Goal: Information Seeking & Learning: Learn about a topic

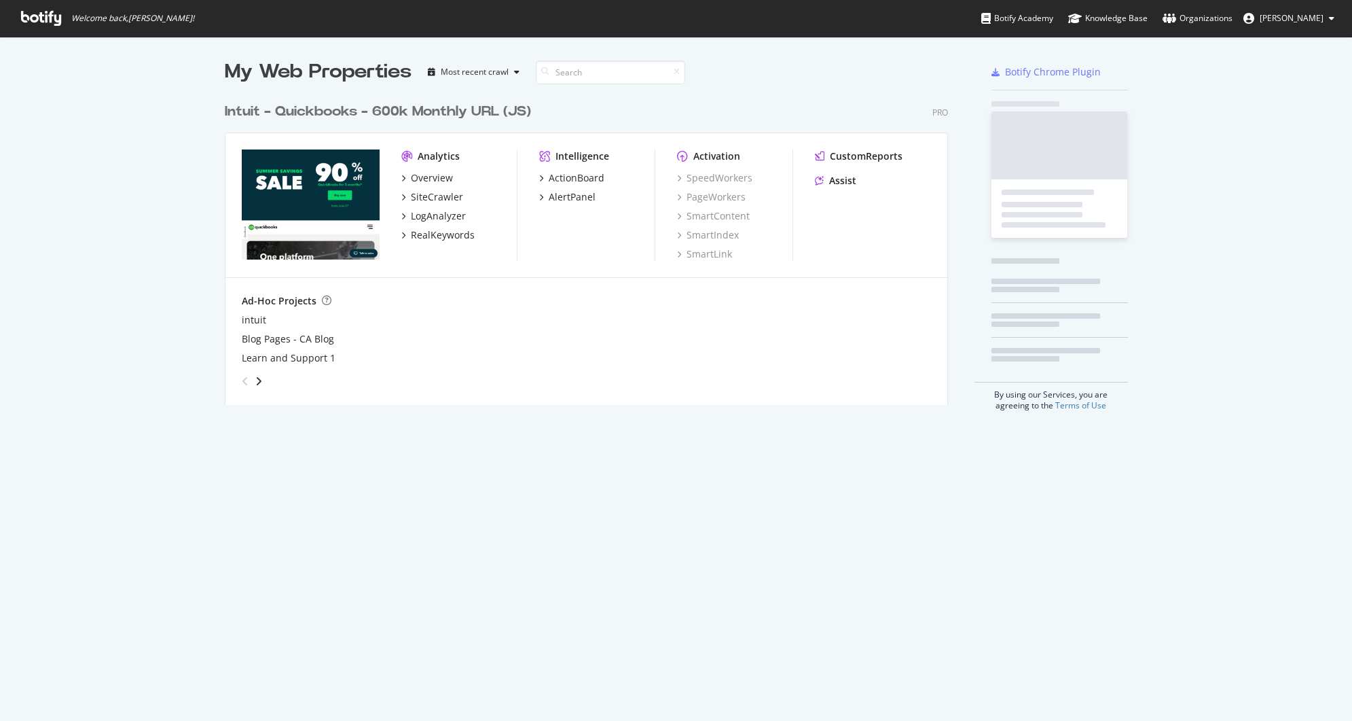
scroll to position [309, 724]
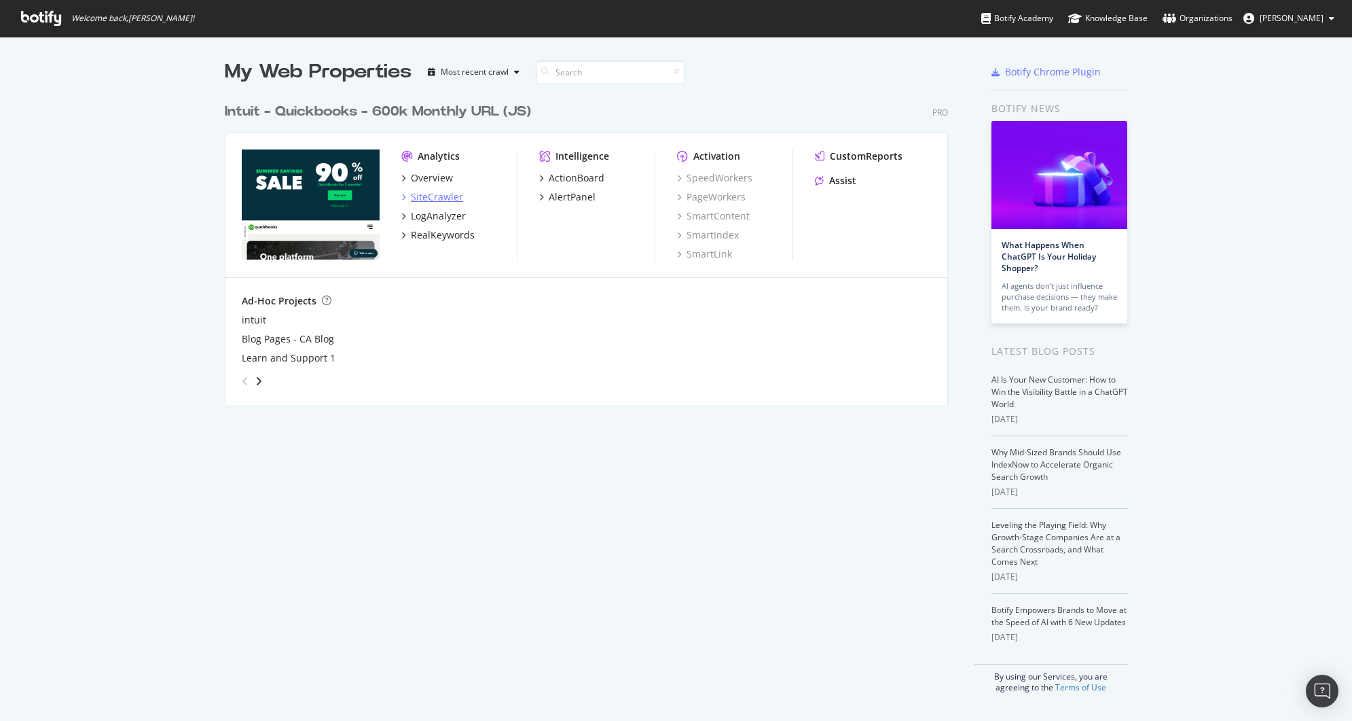
click at [426, 196] on div "SiteCrawler" at bounding box center [437, 197] width 52 height 14
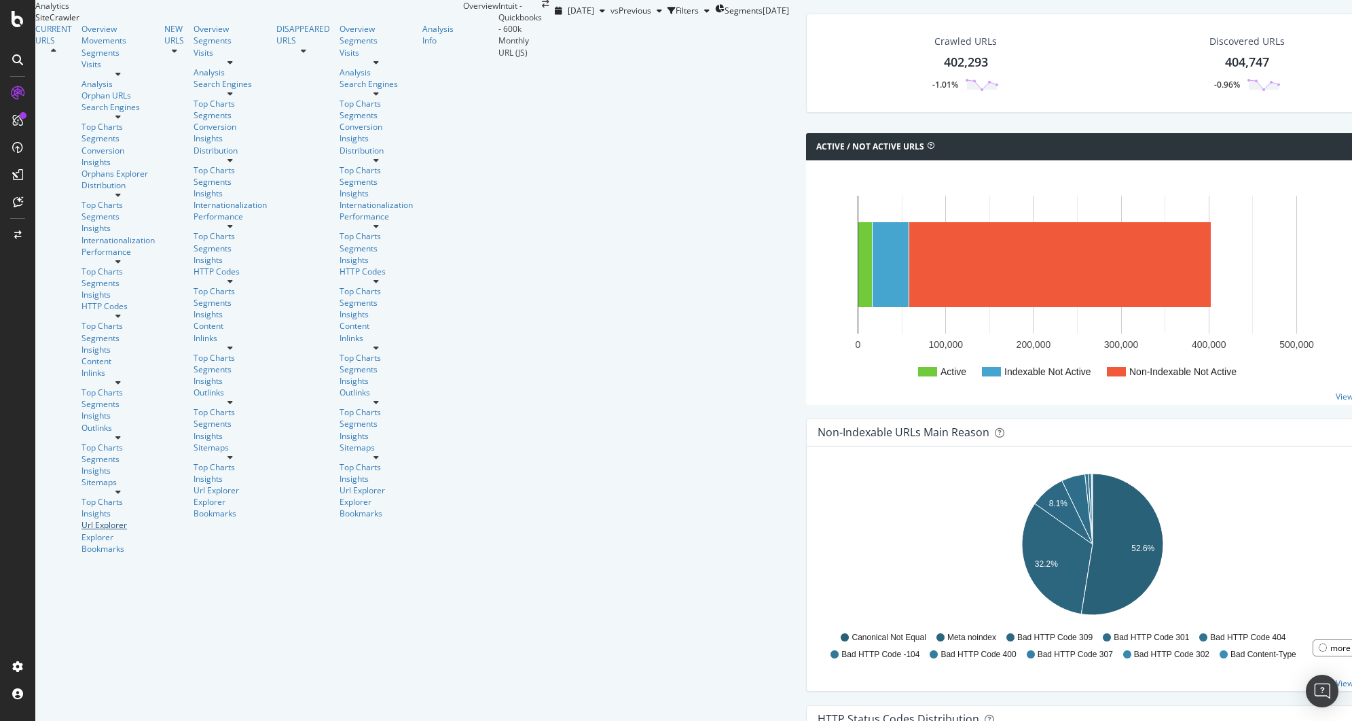
click at [81, 519] on div "Url Explorer" at bounding box center [117, 525] width 73 height 12
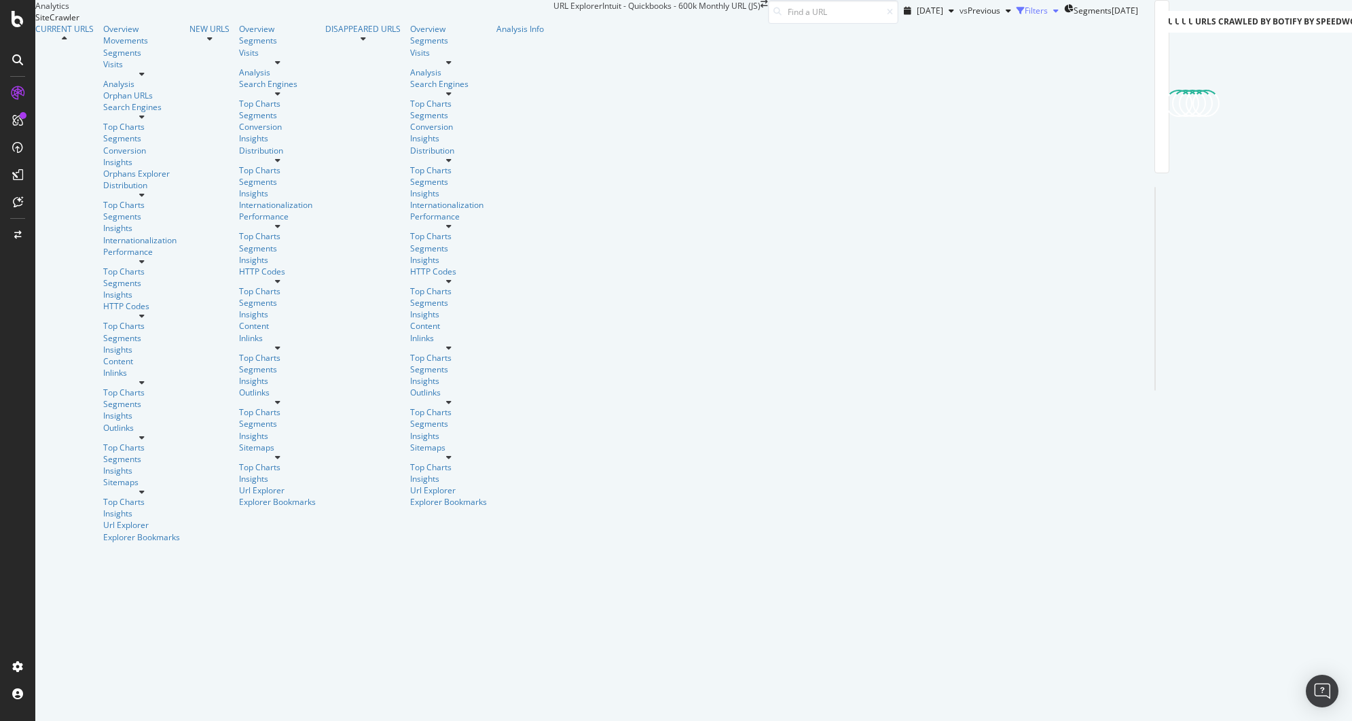
click at [1025, 16] on div "Filters" at bounding box center [1036, 11] width 23 height 12
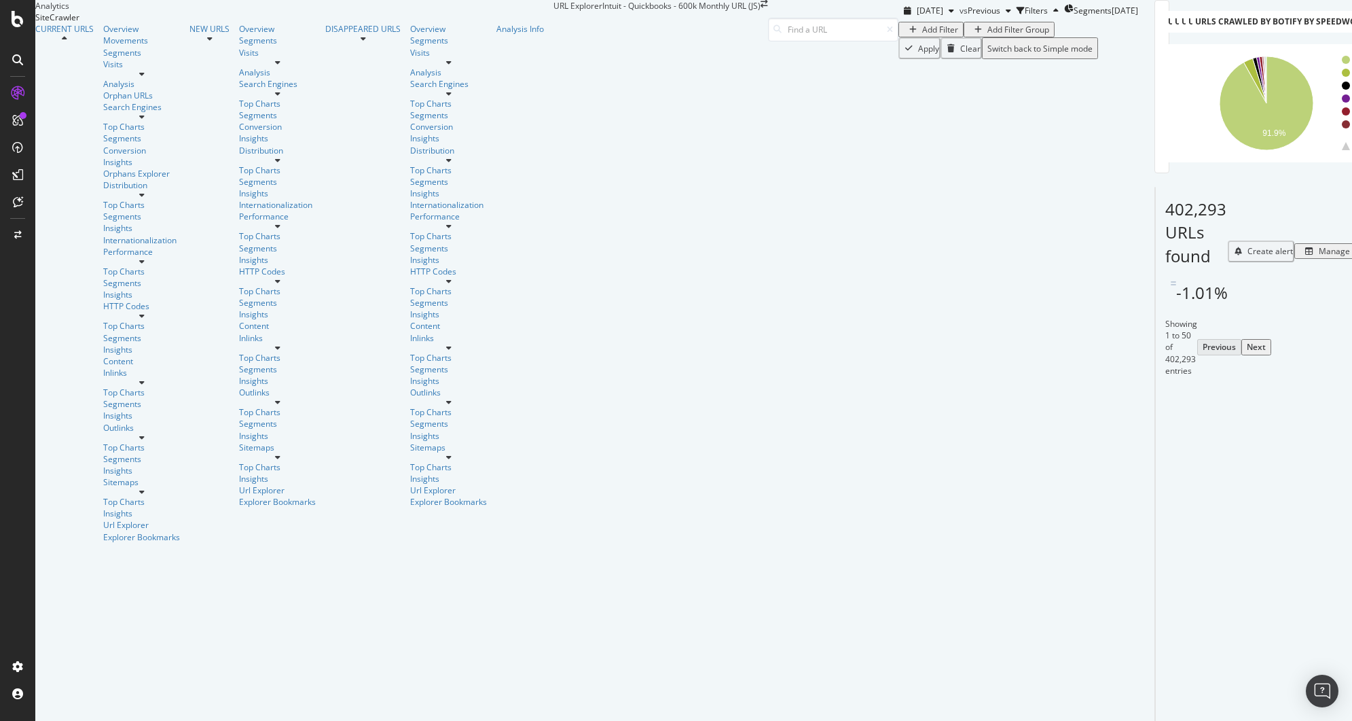
click at [987, 35] on div "Add Filter Group" at bounding box center [1018, 30] width 62 height 12
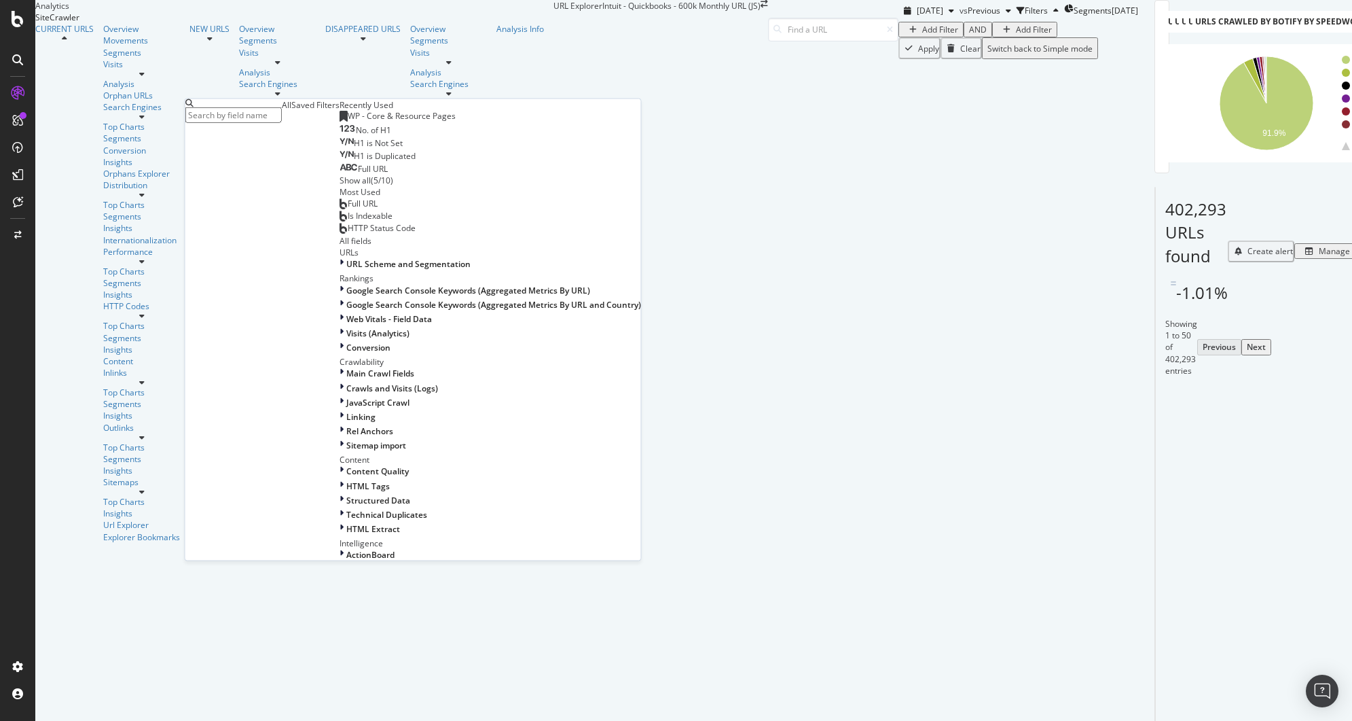
click at [295, 111] on div "Saved Filters" at bounding box center [315, 105] width 48 height 12
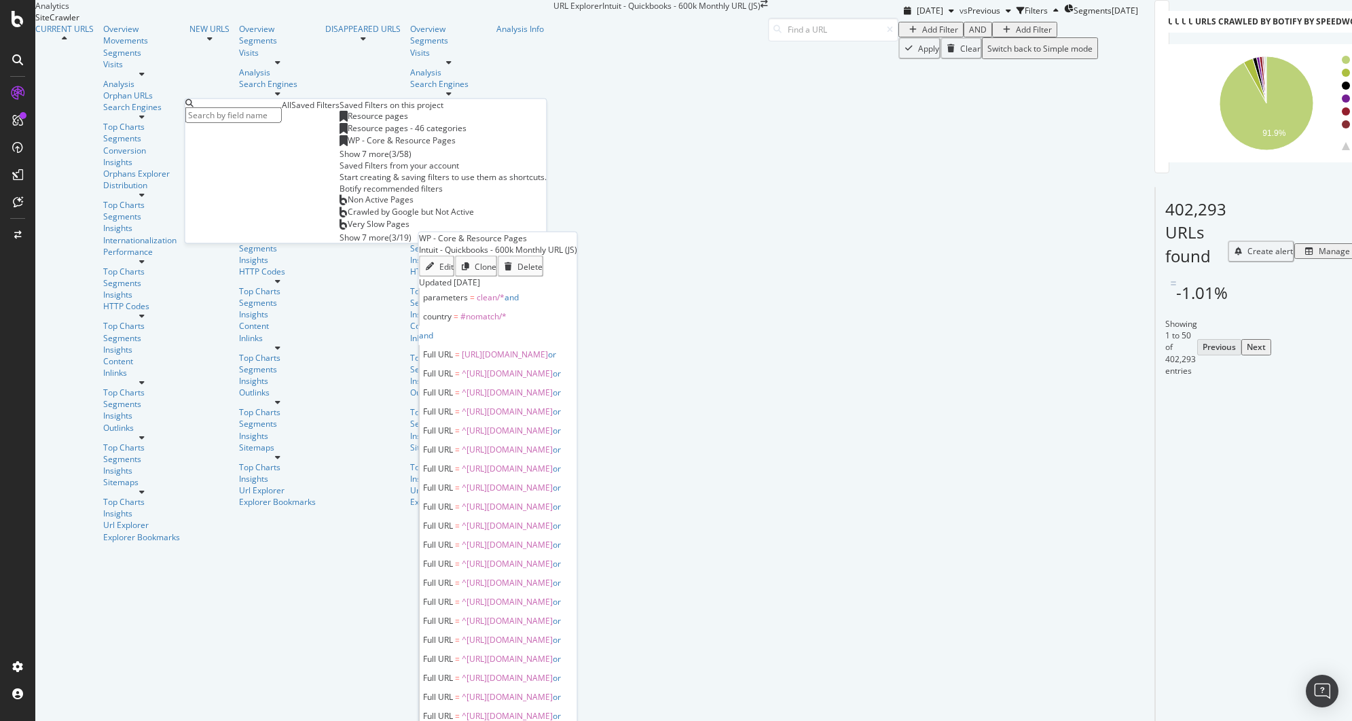
click at [340, 146] on div "WP - Core & Resource Pages" at bounding box center [398, 140] width 116 height 11
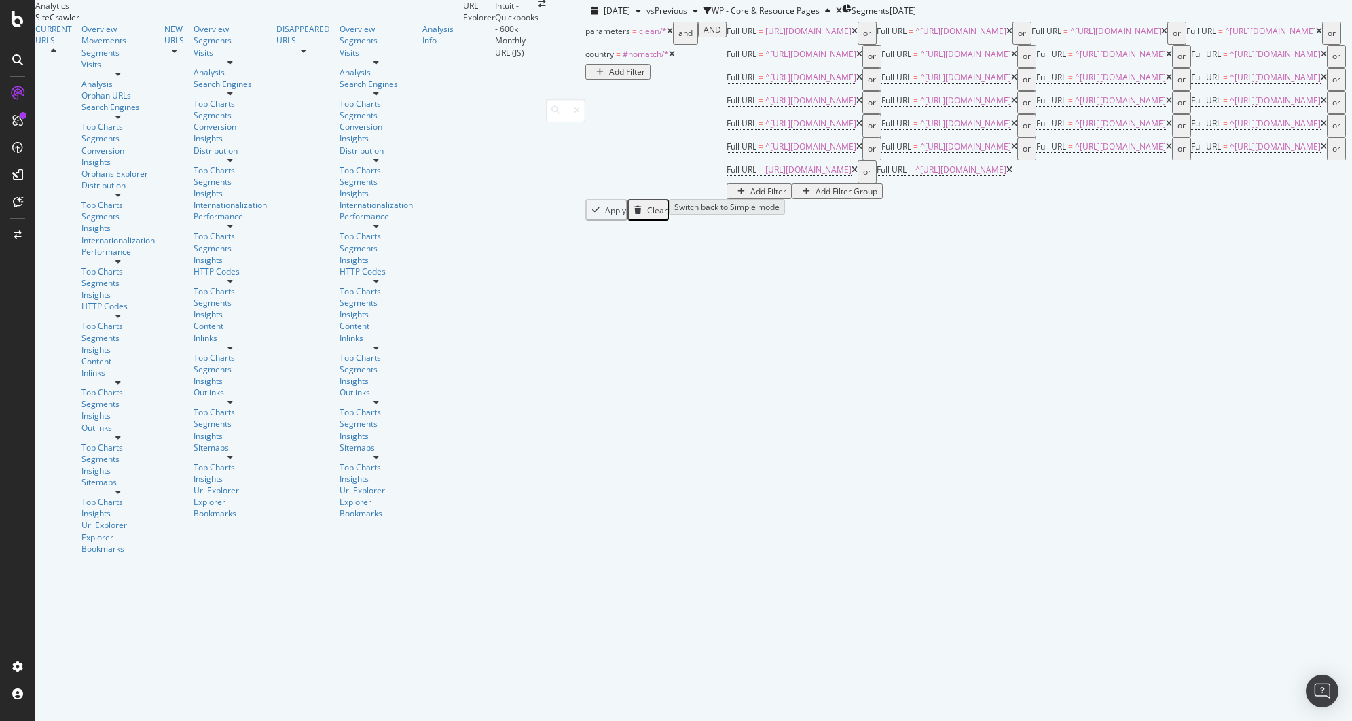
click at [816, 197] on div "Add Filter Group" at bounding box center [847, 191] width 62 height 12
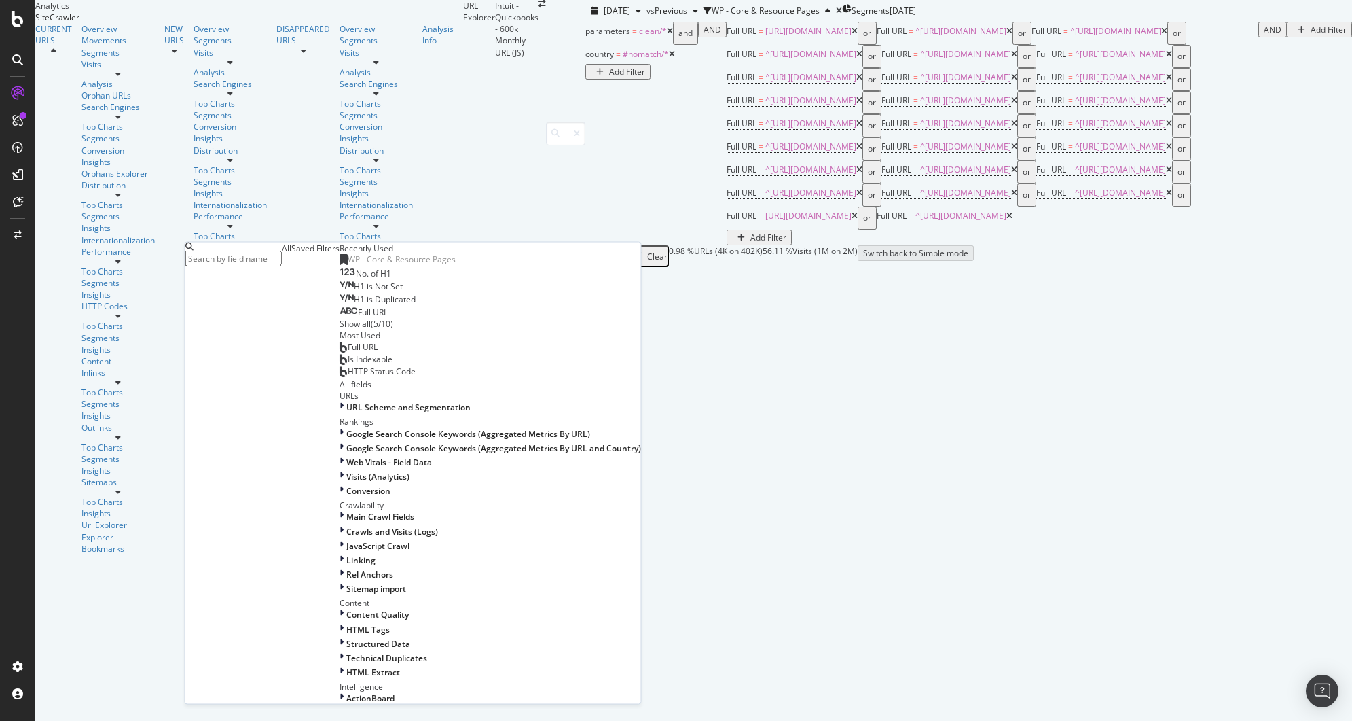
click at [348, 364] on span "Is Indexable" at bounding box center [370, 358] width 45 height 12
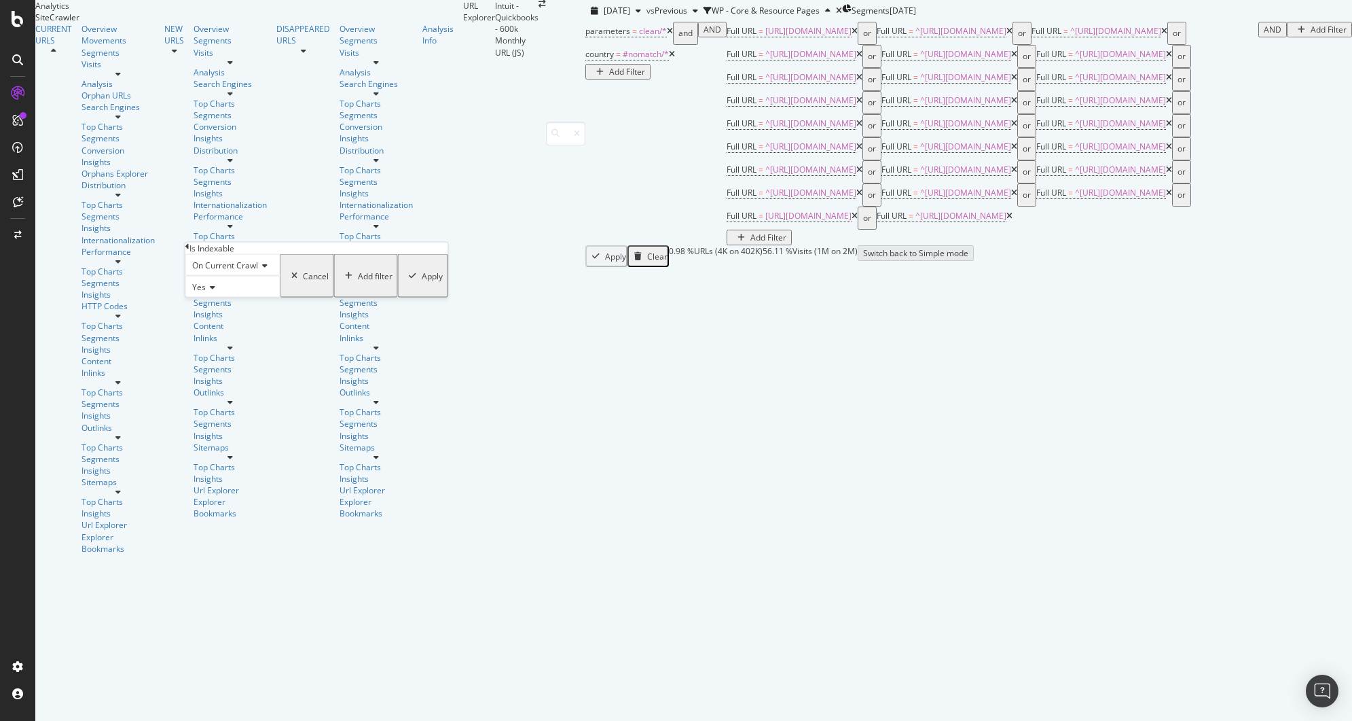
click at [252, 271] on span "On Current Crawl" at bounding box center [225, 265] width 66 height 12
click at [235, 303] on span "On Compared Crawl" at bounding box center [227, 297] width 77 height 12
click at [369, 281] on div "Add filter" at bounding box center [386, 276] width 35 height 12
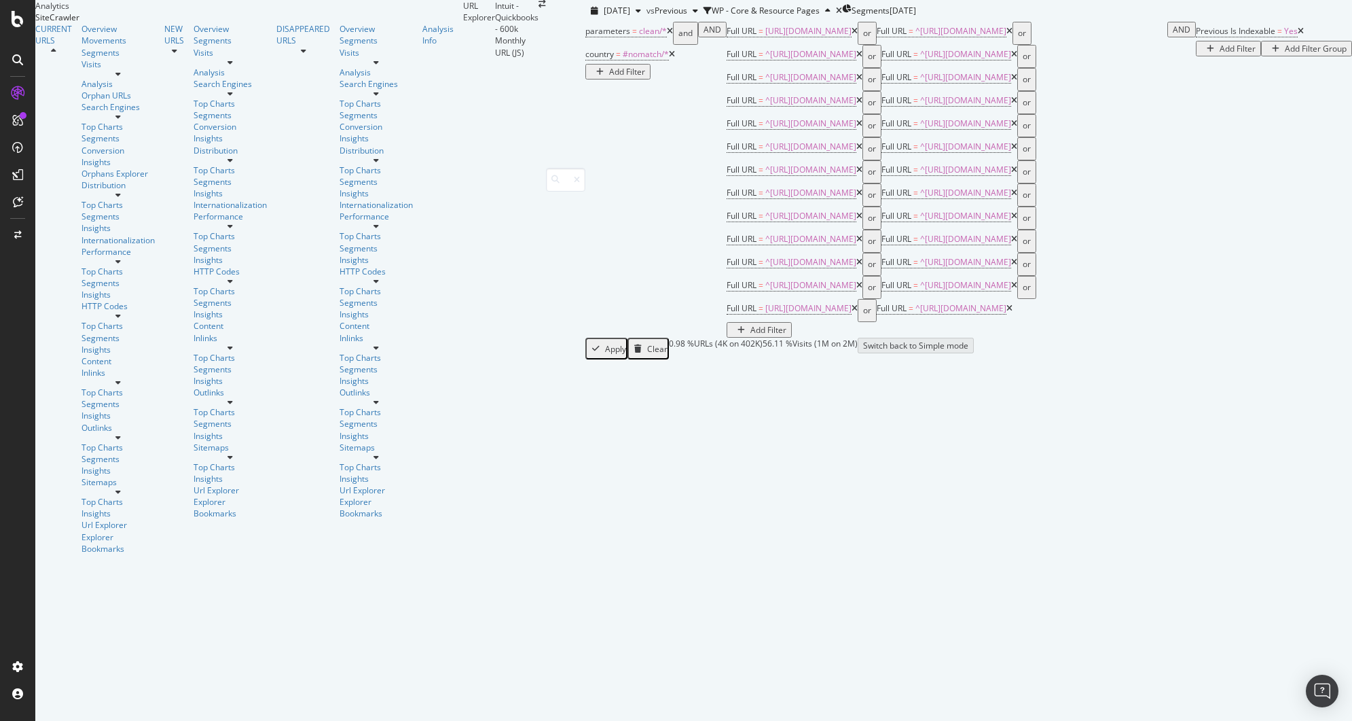
click at [1201, 53] on div "button" at bounding box center [1210, 49] width 18 height 8
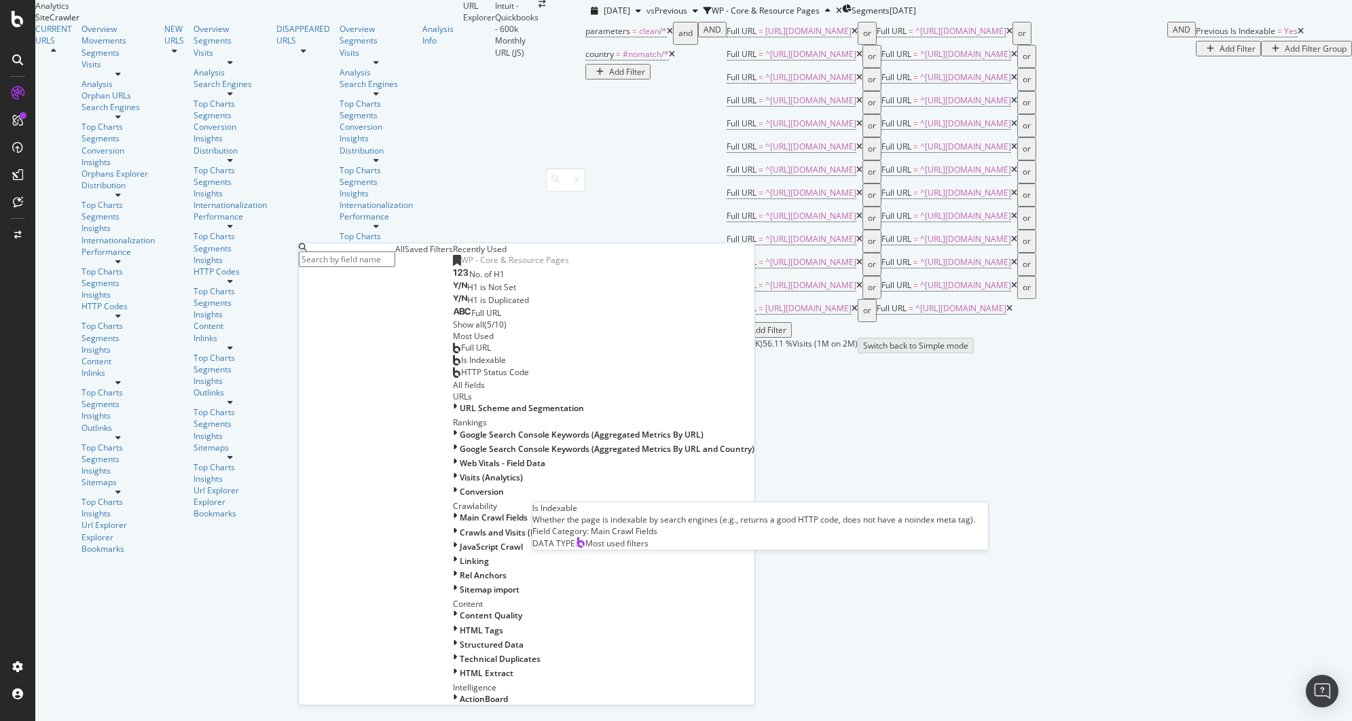
click at [461, 365] on span "Is Indexable" at bounding box center [483, 360] width 45 height 12
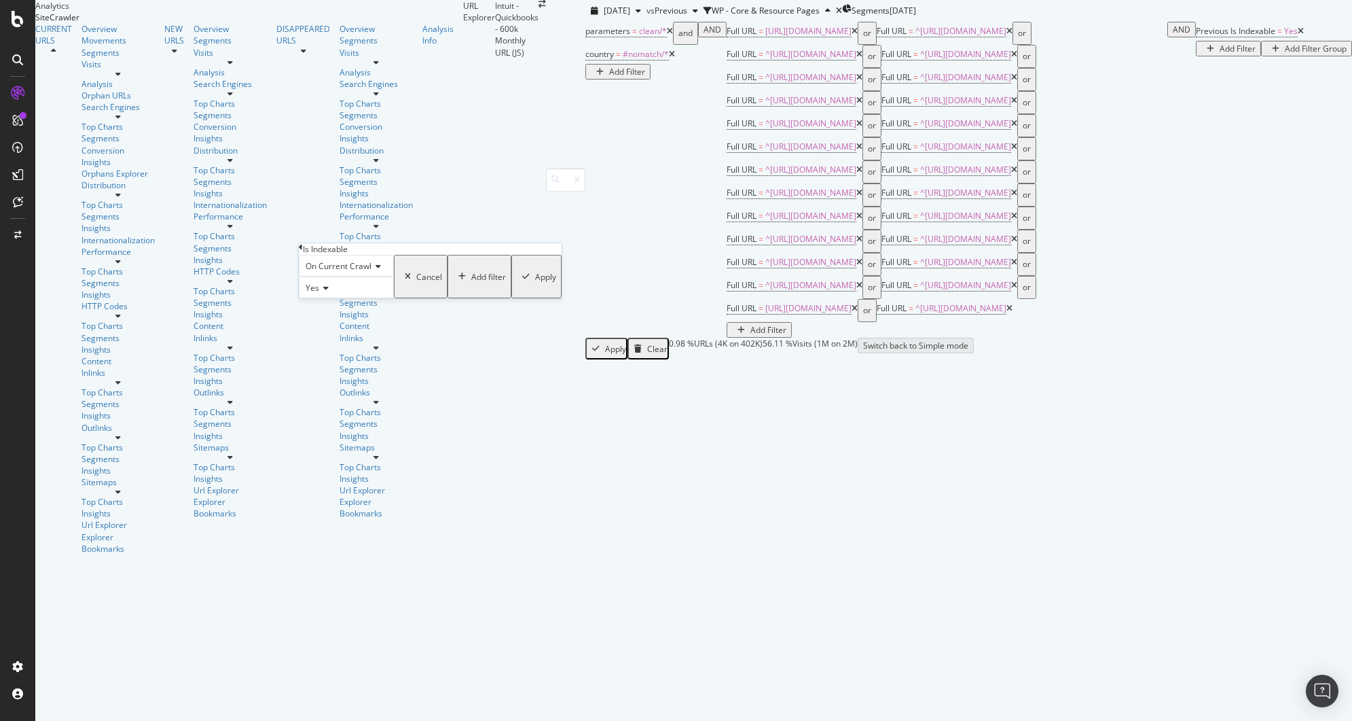
click at [319, 293] on span "Yes" at bounding box center [313, 288] width 14 height 12
click at [314, 325] on span "No" at bounding box center [308, 320] width 11 height 12
click at [535, 283] on div "Apply" at bounding box center [545, 277] width 21 height 12
